Goal: Communication & Community: Ask a question

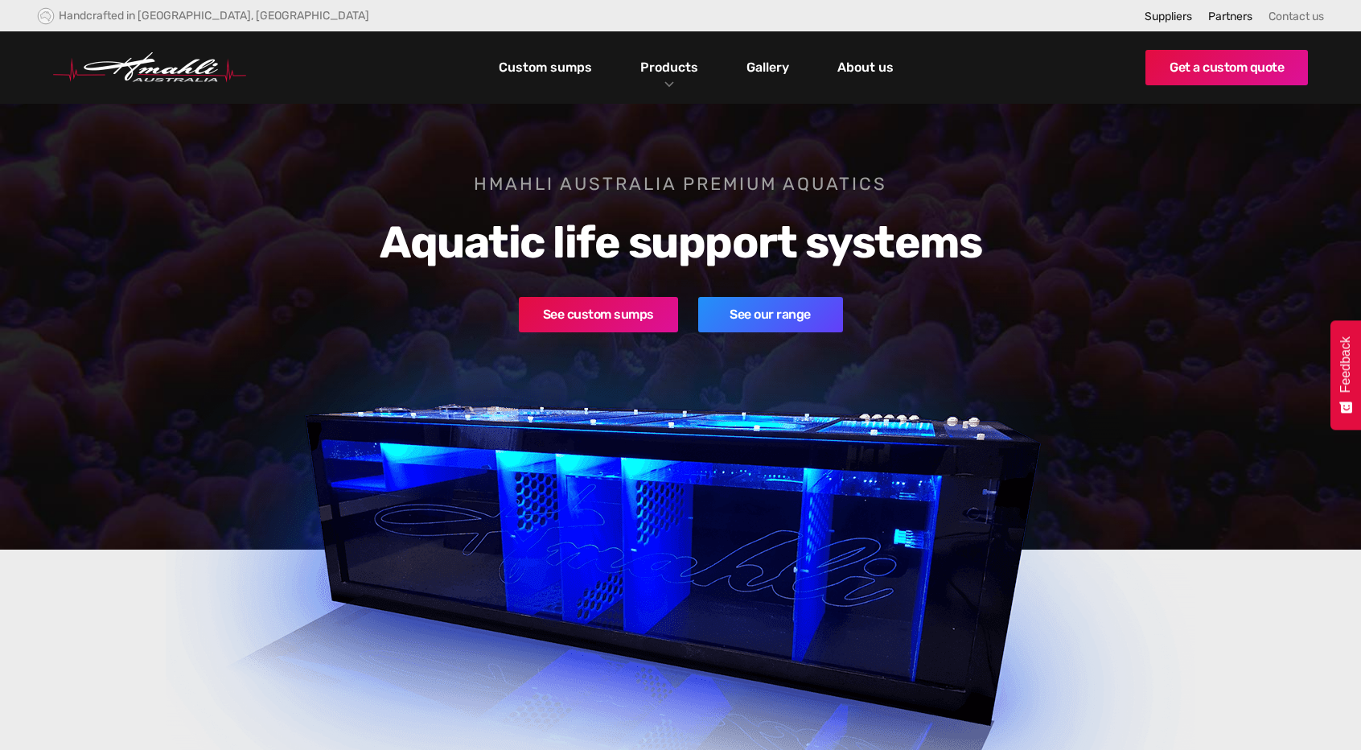
click at [1313, 10] on link "Contact us" at bounding box center [1297, 17] width 56 height 14
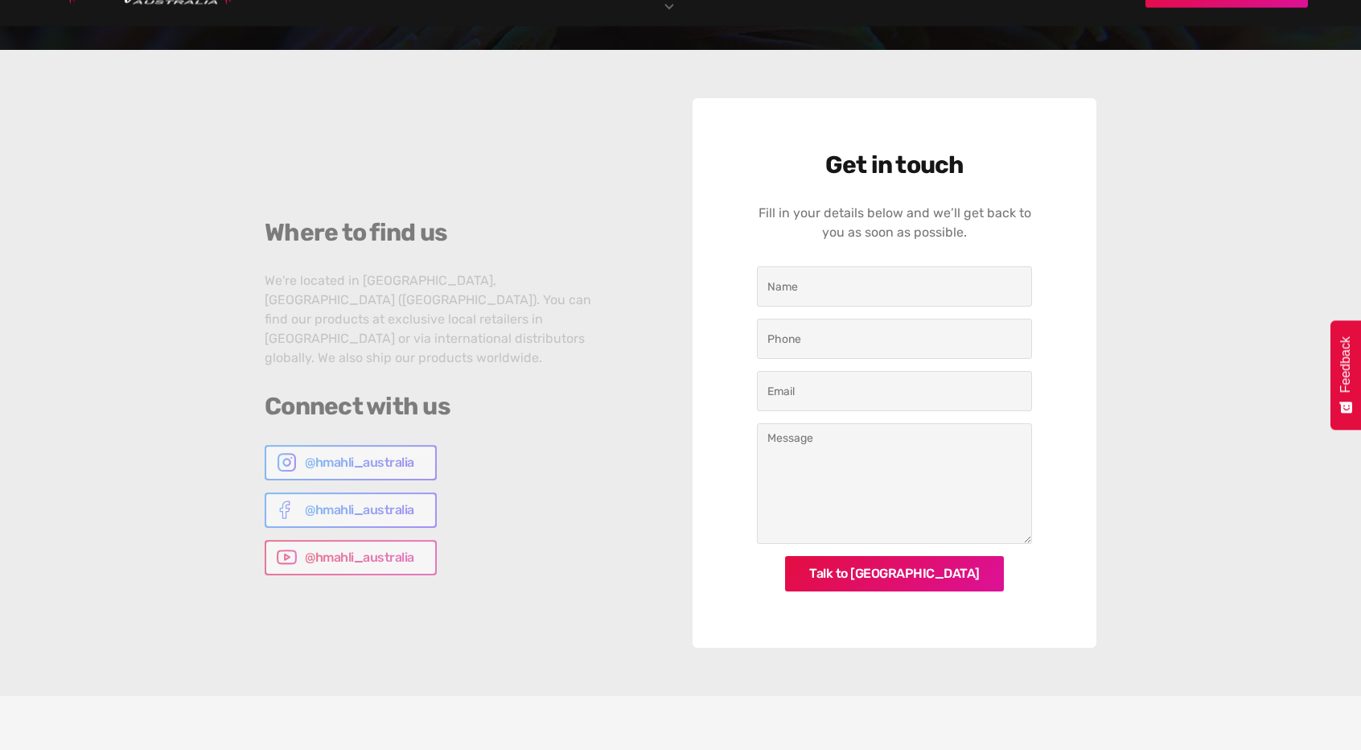
scroll to position [351, 0]
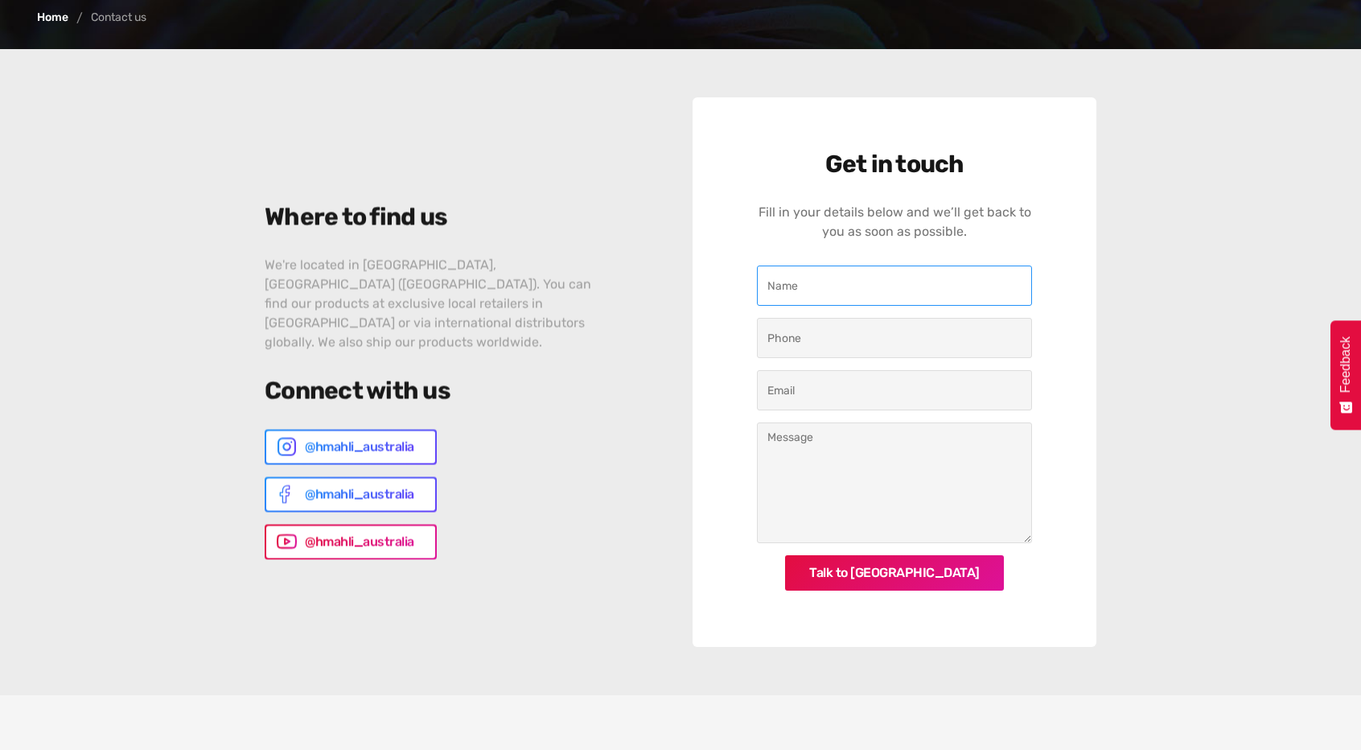
click at [870, 300] on input "Contact Us" at bounding box center [894, 285] width 275 height 40
type input "S"
type input "Medina County Aquarium Society"
type input "3306313552"
type input "[EMAIL_ADDRESS][DOMAIN_NAME]"
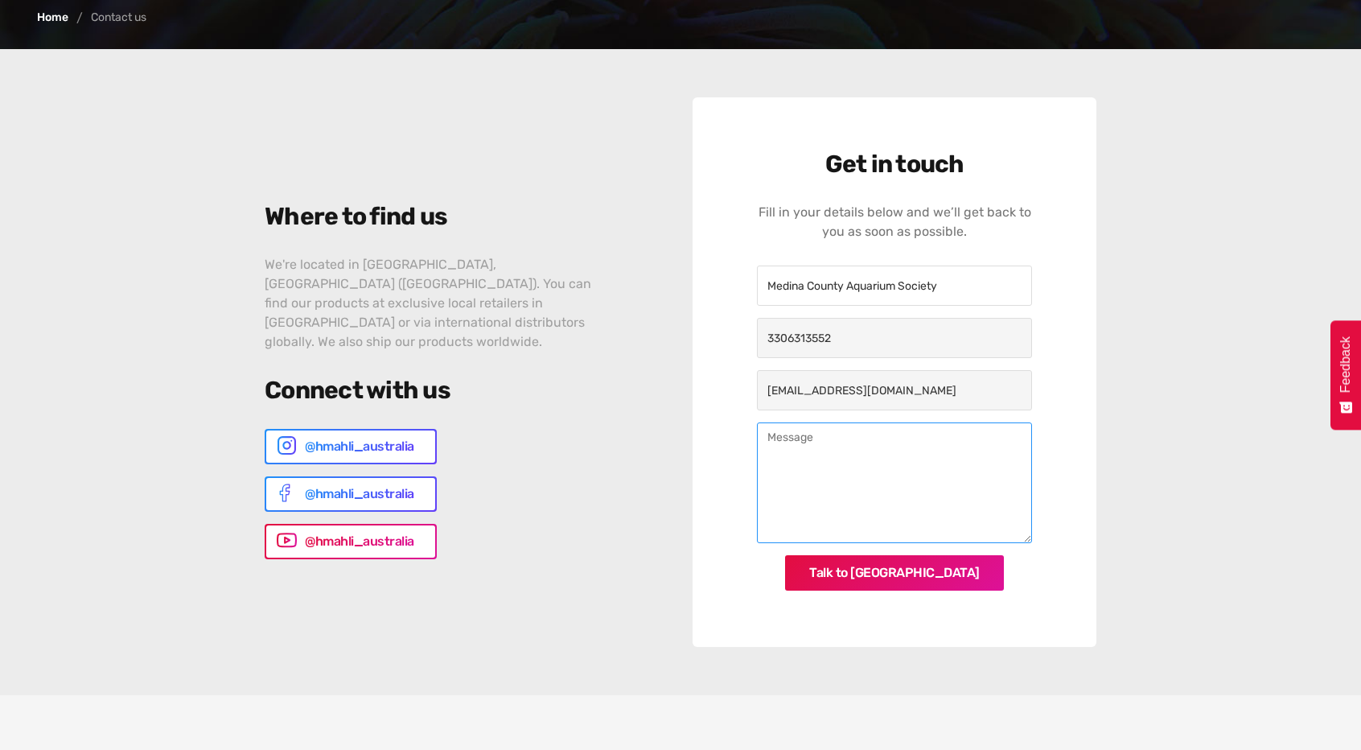
paste textarea "Lo ipsu do Sitamet-Conse Adipisc, eli S’d eiusmodt inc ut labore et dol Magnaa …"
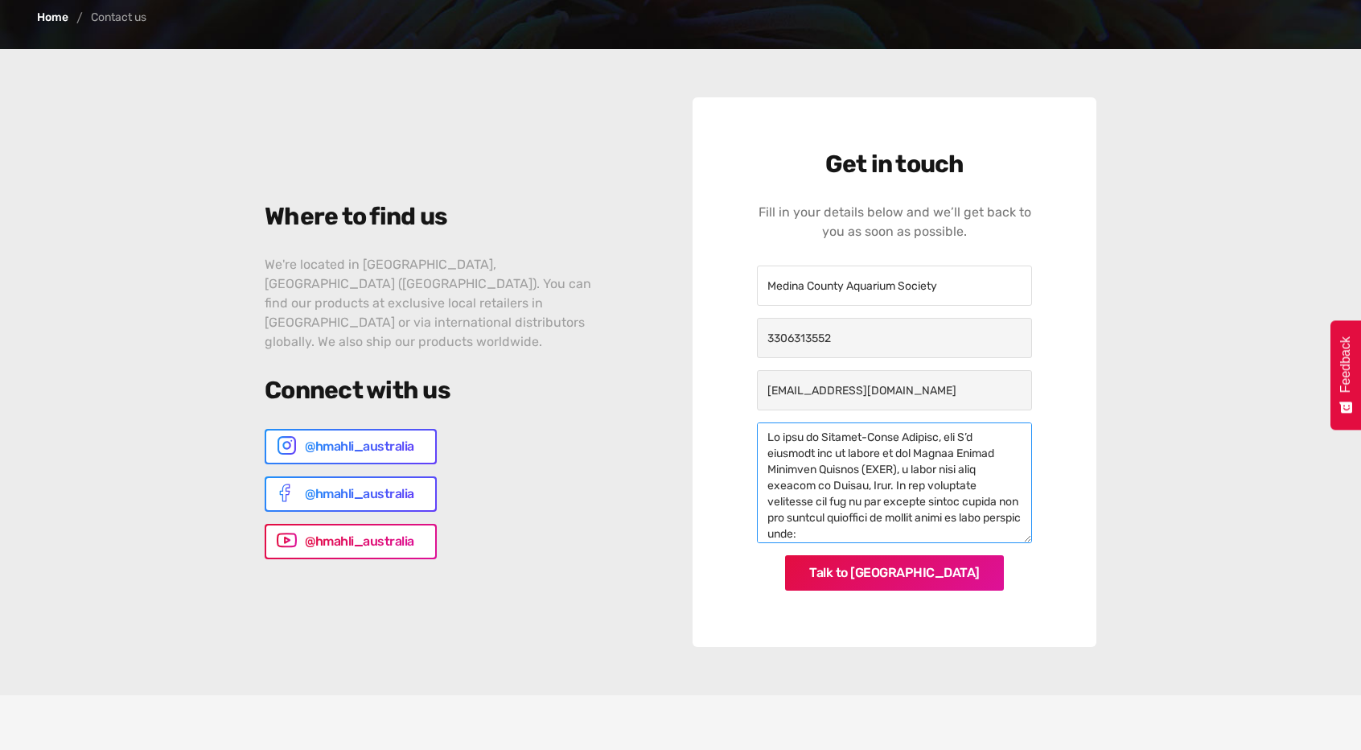
scroll to position [529, 0]
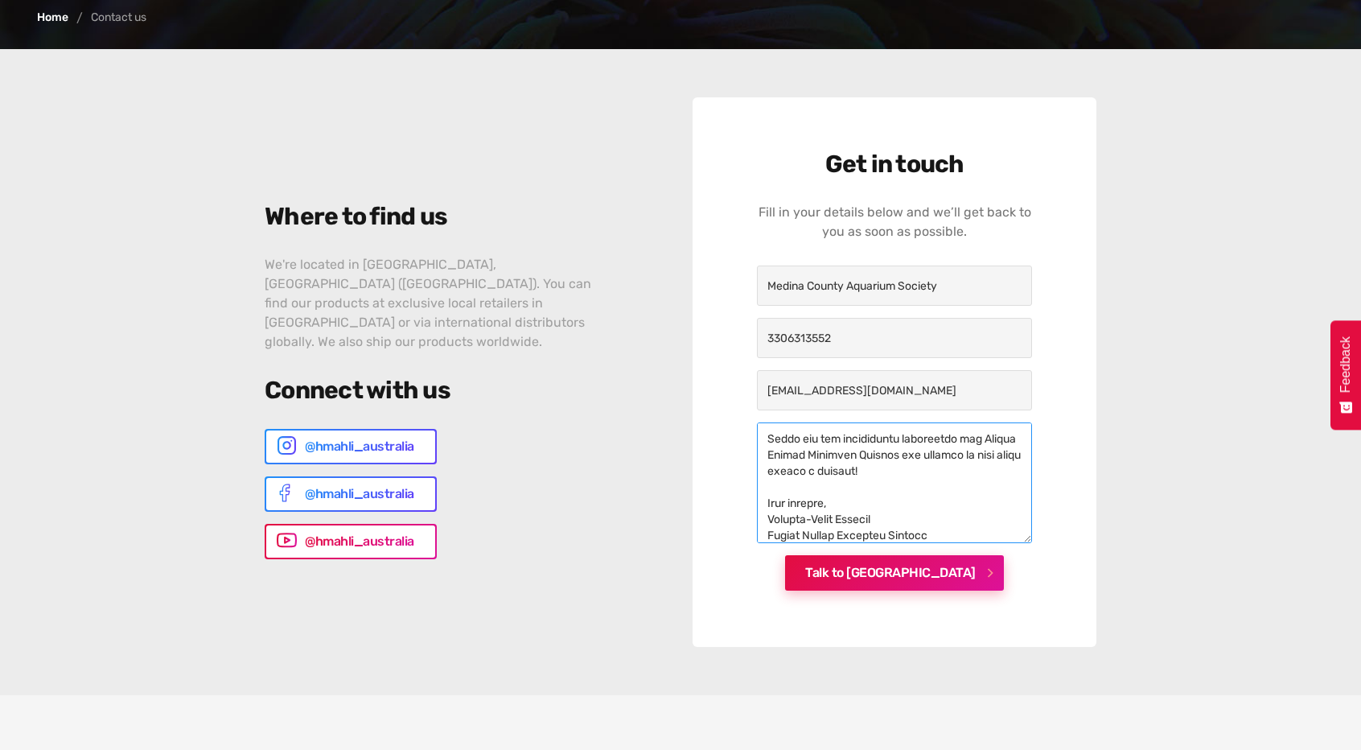
type textarea "Lo ipsu do Sitamet-Conse Adipisc, eli S’d eiusmodt inc ut labore et dol Magnaa …"
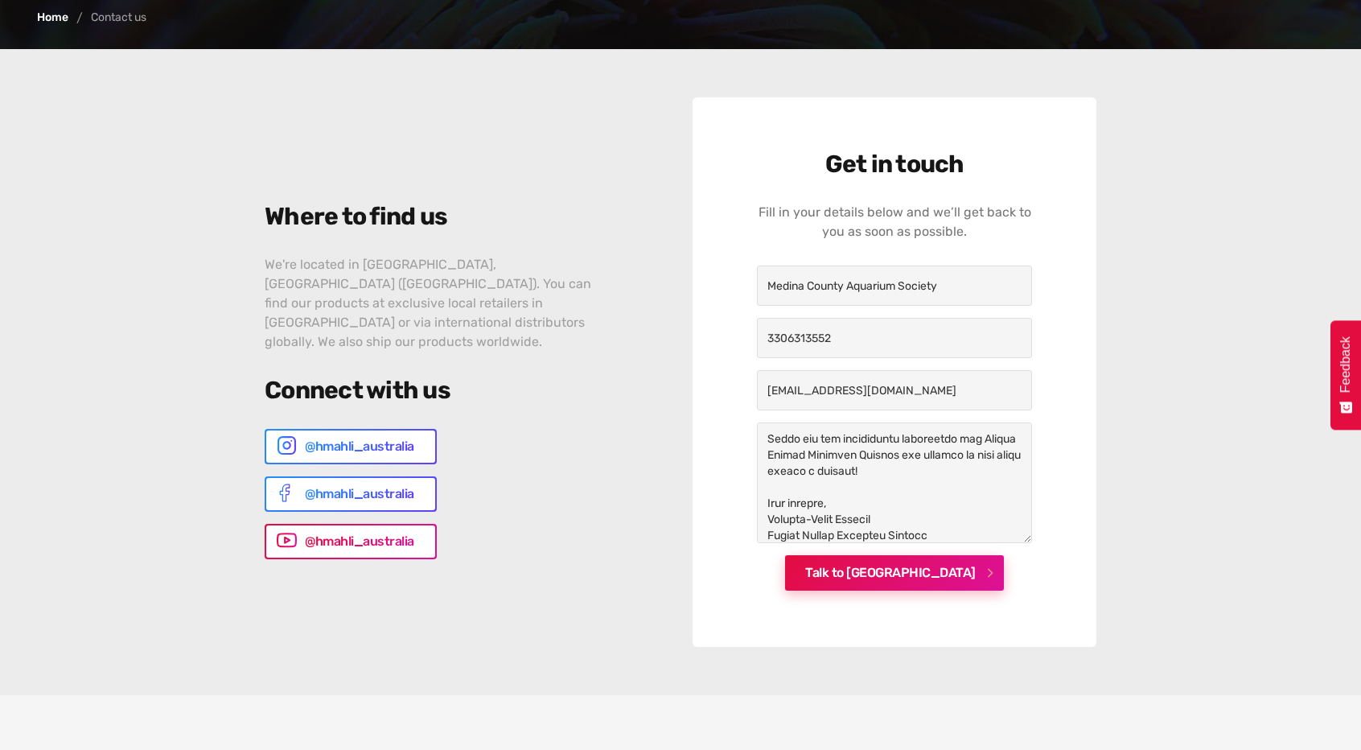
click at [906, 566] on input "Talk to [GEOGRAPHIC_DATA]" at bounding box center [894, 572] width 219 height 35
type input "Please wait..."
